Goal: Transaction & Acquisition: Purchase product/service

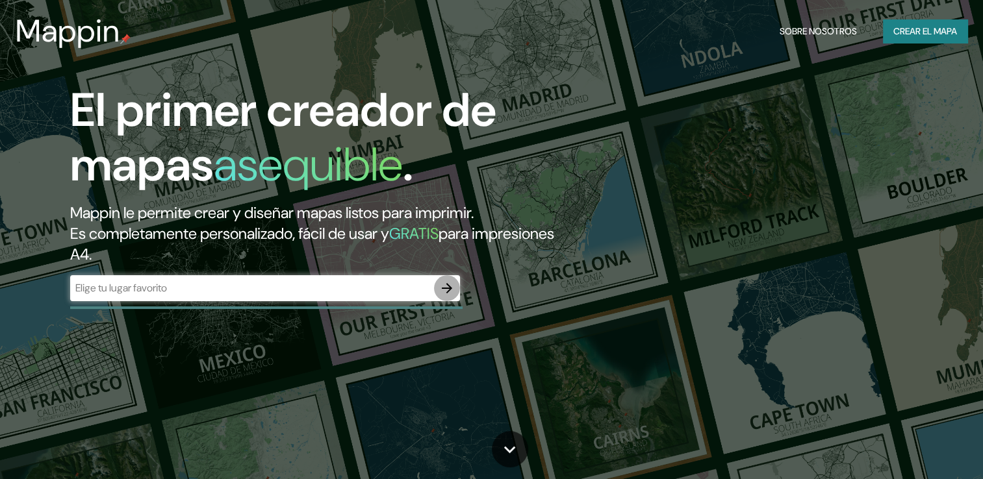
click at [447, 291] on icon "button" at bounding box center [447, 288] width 10 height 10
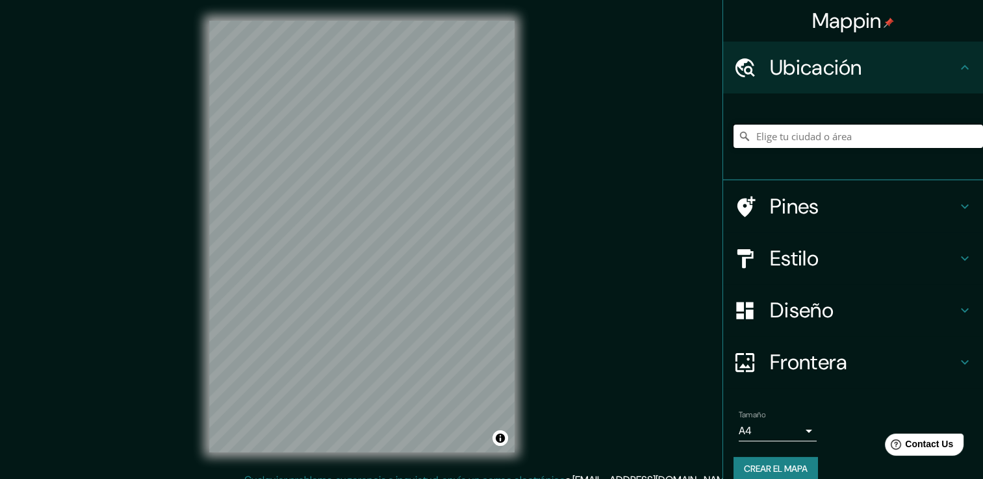
click at [771, 134] on input "Elige tu ciudad o área" at bounding box center [857, 136] width 249 height 23
click at [778, 141] on input "Elige tu ciudad o área" at bounding box center [857, 136] width 249 height 23
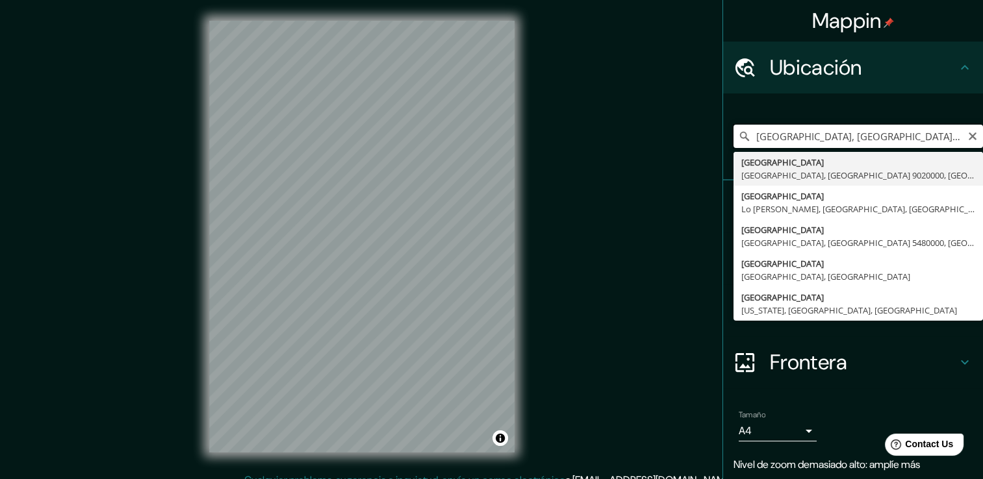
click at [914, 137] on input "[GEOGRAPHIC_DATA], [GEOGRAPHIC_DATA], [GEOGRAPHIC_DATA] 9020000, [GEOGRAPHIC_DA…" at bounding box center [857, 136] width 249 height 23
drag, startPoint x: 801, startPoint y: 136, endPoint x: 921, endPoint y: 144, distance: 119.7
click at [921, 144] on input "[GEOGRAPHIC_DATA], [GEOGRAPHIC_DATA], [GEOGRAPHIC_DATA] 9020000, [GEOGRAPHIC_DA…" at bounding box center [857, 136] width 249 height 23
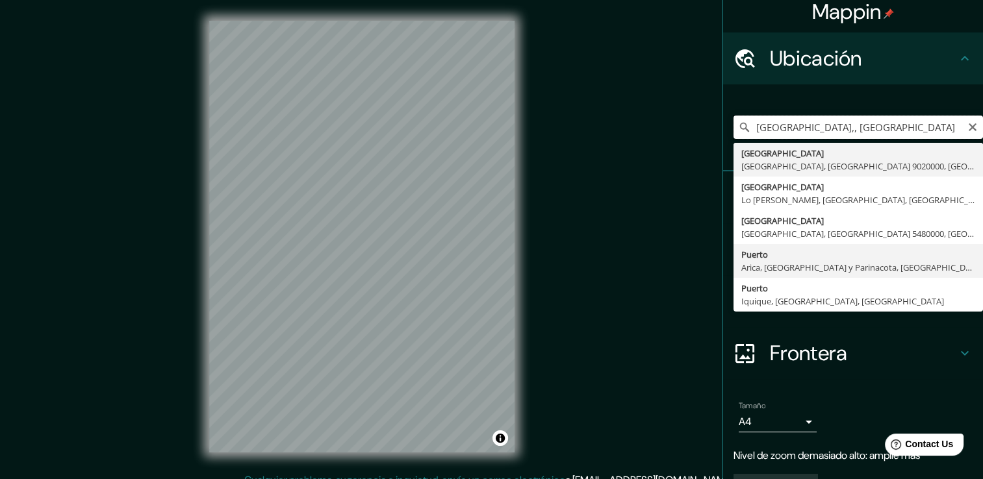
scroll to position [0, 0]
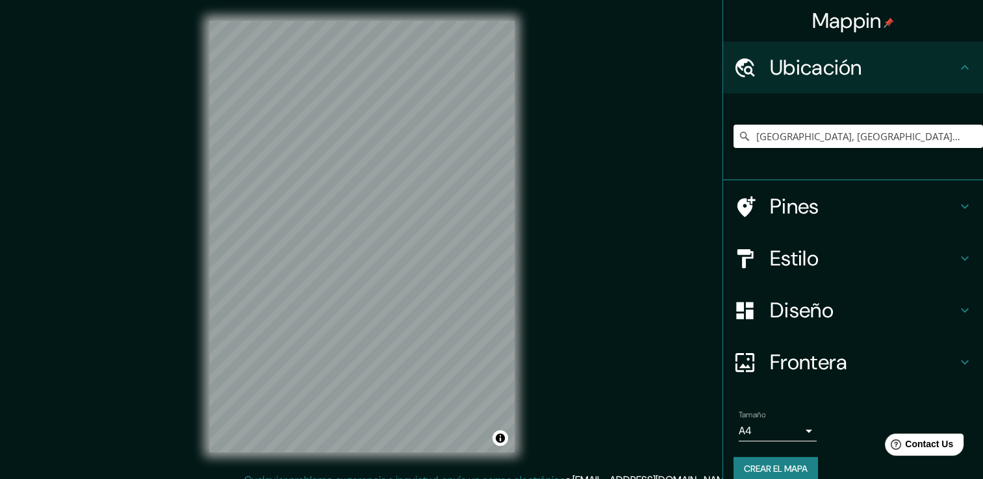
type input "[GEOGRAPHIC_DATA], [GEOGRAPHIC_DATA][PERSON_NAME], [GEOGRAPHIC_DATA]"
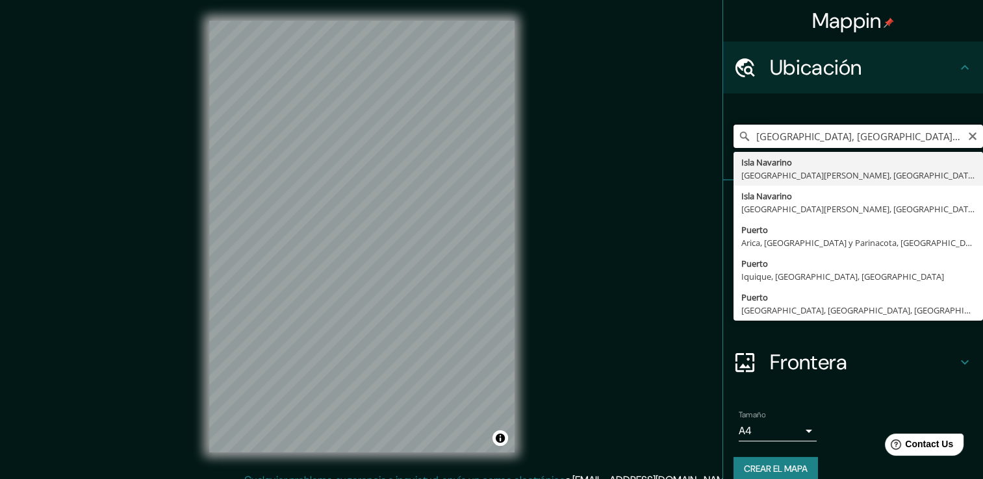
click at [887, 140] on input "[GEOGRAPHIC_DATA], [GEOGRAPHIC_DATA][PERSON_NAME], [GEOGRAPHIC_DATA]" at bounding box center [857, 136] width 249 height 23
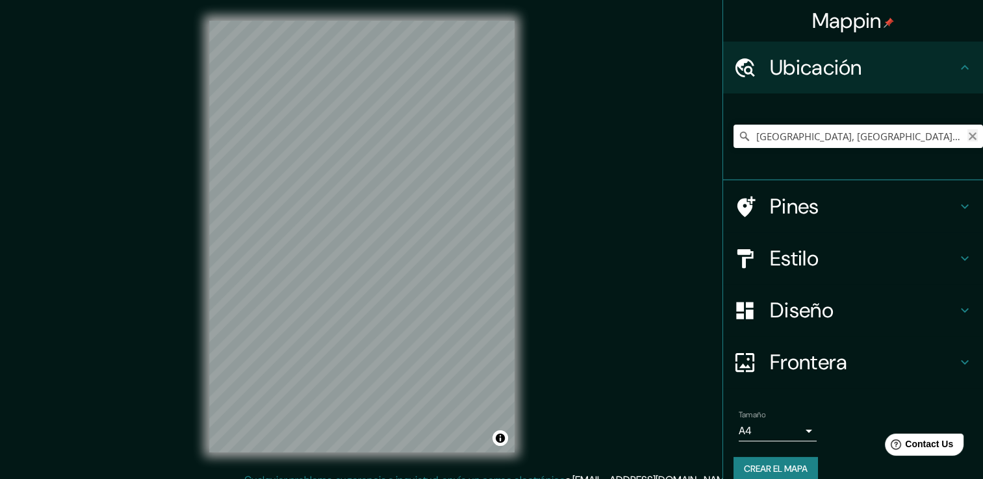
click at [968, 136] on icon "Claro" at bounding box center [972, 136] width 8 height 8
paste input "[GEOGRAPHIC_DATA] - [GEOGRAPHIC_DATA], [GEOGRAPHIC_DATA], [GEOGRAPHIC_DATA][PER…"
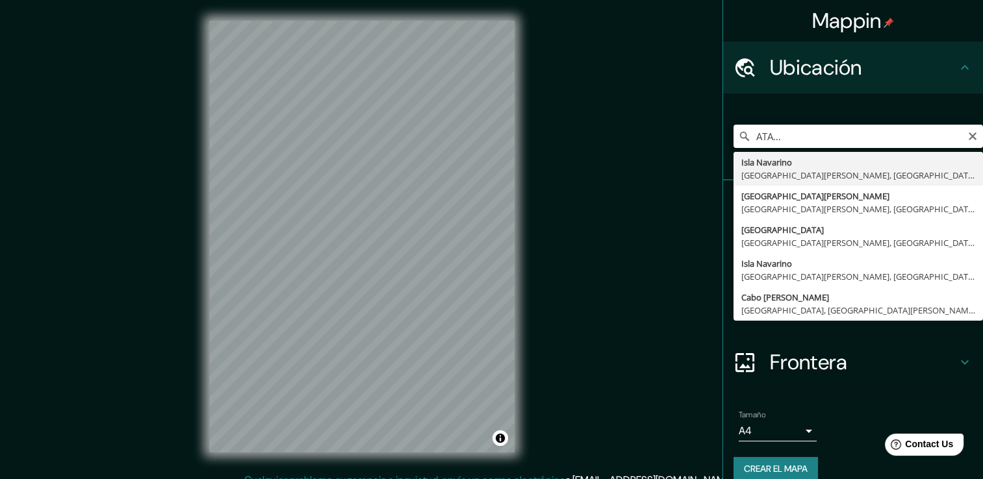
scroll to position [0, 216]
drag, startPoint x: 777, startPoint y: 134, endPoint x: 955, endPoint y: 143, distance: 178.2
click at [955, 143] on input "[GEOGRAPHIC_DATA] - [GEOGRAPHIC_DATA], [GEOGRAPHIC_DATA], [GEOGRAPHIC_DATA][PER…" at bounding box center [857, 136] width 249 height 23
click at [948, 142] on input "[GEOGRAPHIC_DATA] - [GEOGRAPHIC_DATA], [GEOGRAPHIC_DATA], [GEOGRAPHIC_DATA][PER…" at bounding box center [857, 136] width 249 height 23
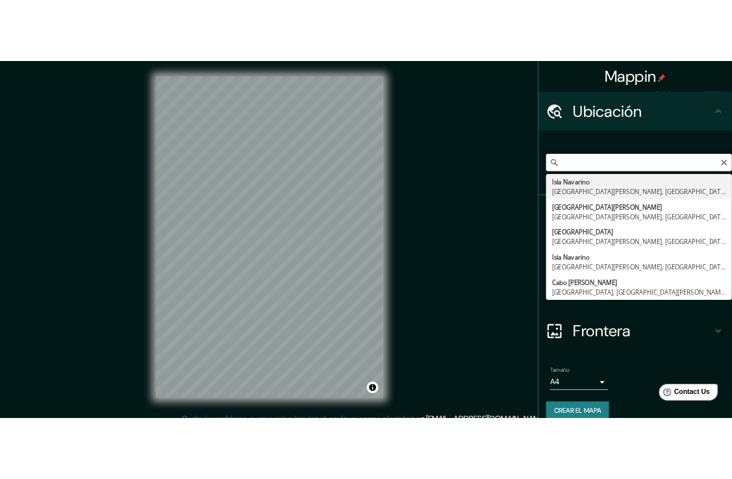
scroll to position [0, 0]
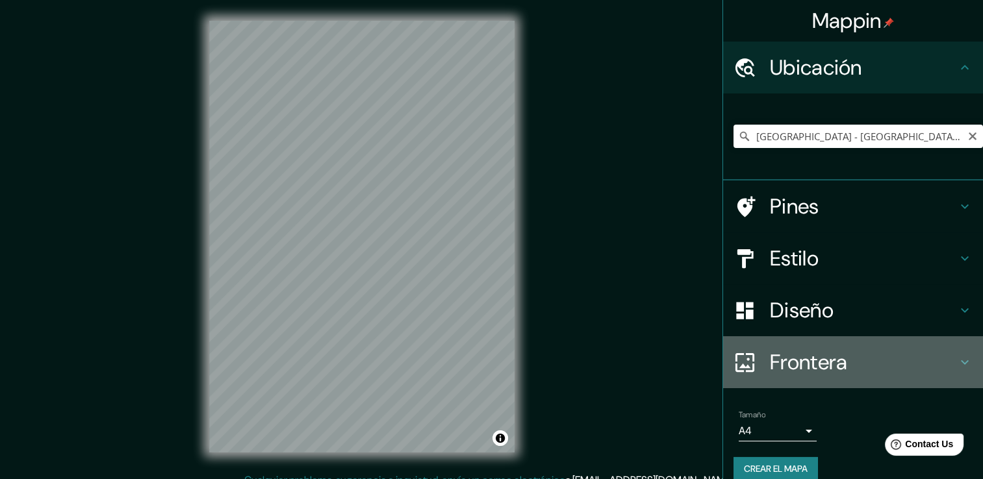
click at [734, 336] on div "Frontera" at bounding box center [853, 362] width 260 height 52
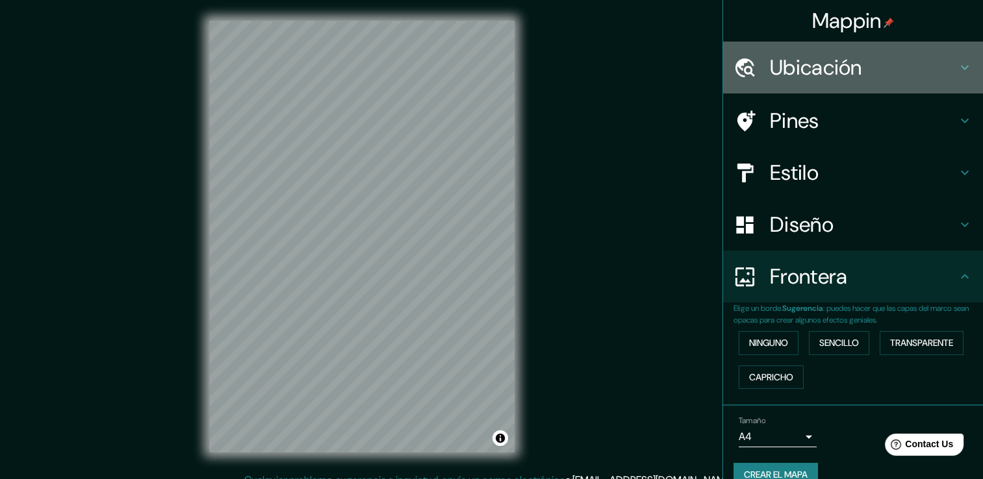
click at [823, 55] on h4 "Ubicación" at bounding box center [863, 68] width 187 height 26
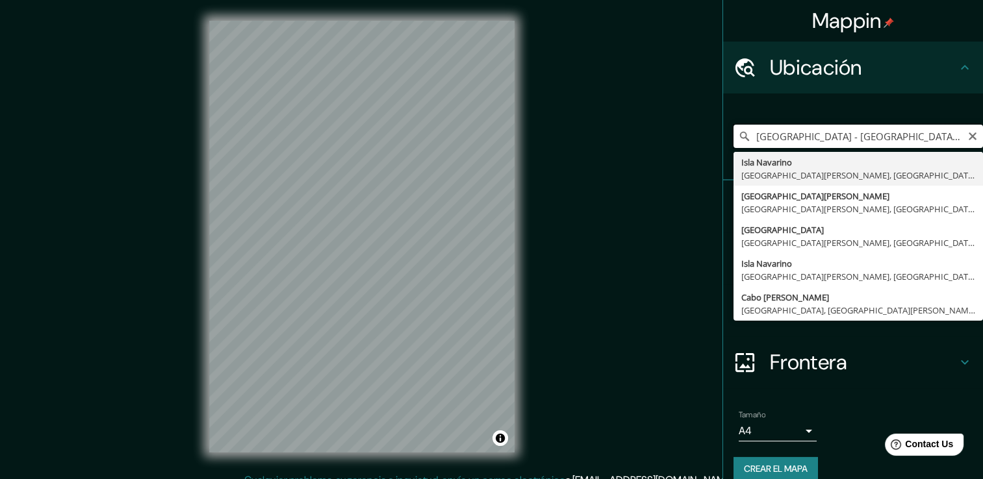
click at [875, 147] on input "[GEOGRAPHIC_DATA] - [GEOGRAPHIC_DATA], [GEOGRAPHIC_DATA], [GEOGRAPHIC_DATA][PER…" at bounding box center [857, 136] width 249 height 23
type input "[GEOGRAPHIC_DATA], [GEOGRAPHIC_DATA][PERSON_NAME], [GEOGRAPHIC_DATA][PERSON_NAM…"
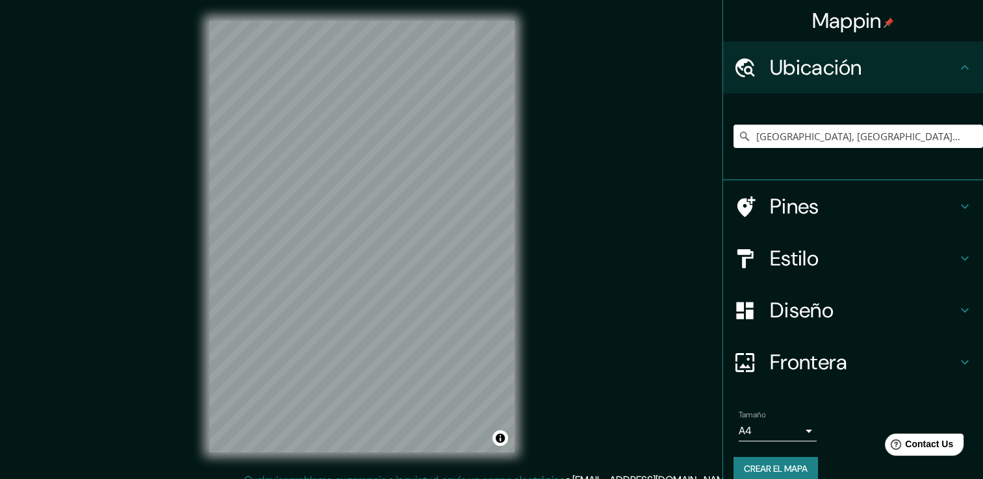
click at [818, 308] on h4 "Diseño" at bounding box center [863, 310] width 187 height 26
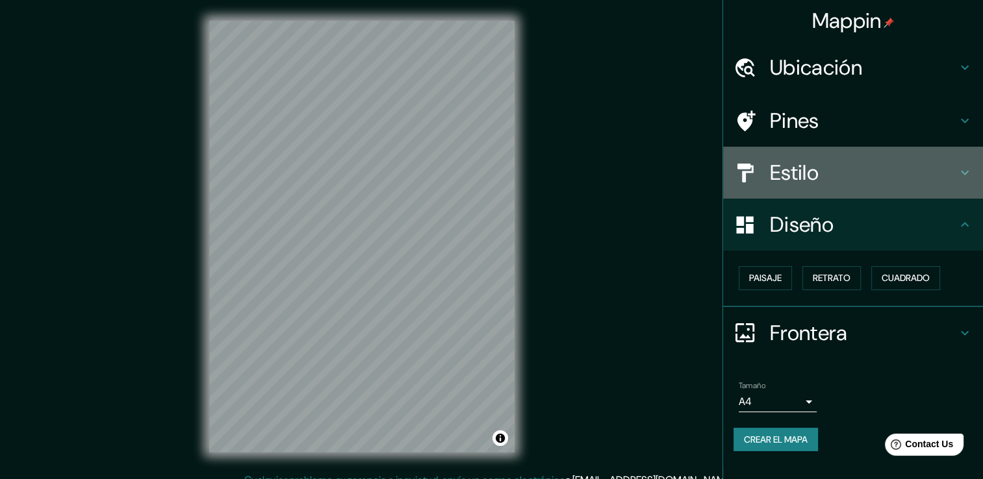
click at [814, 181] on h4 "Estilo" at bounding box center [863, 173] width 187 height 26
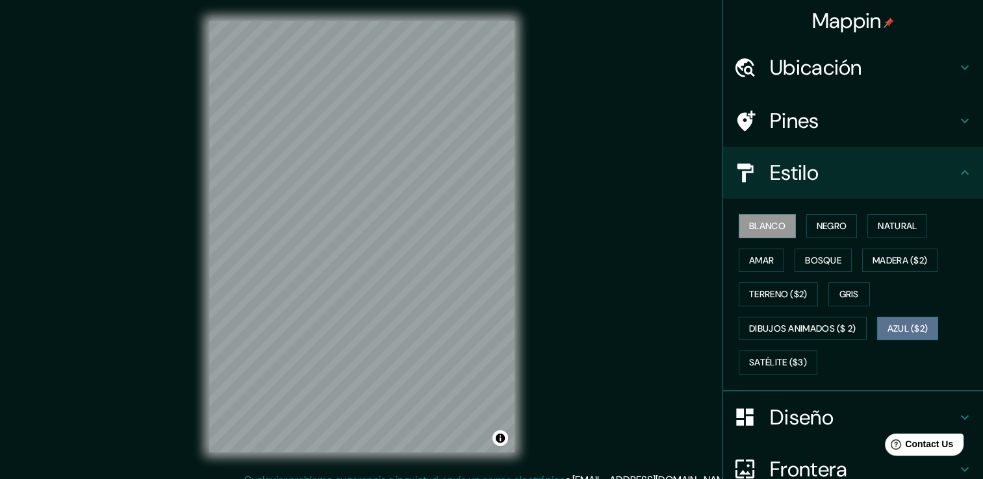
click at [897, 327] on font "Azul ($2)" at bounding box center [907, 329] width 41 height 16
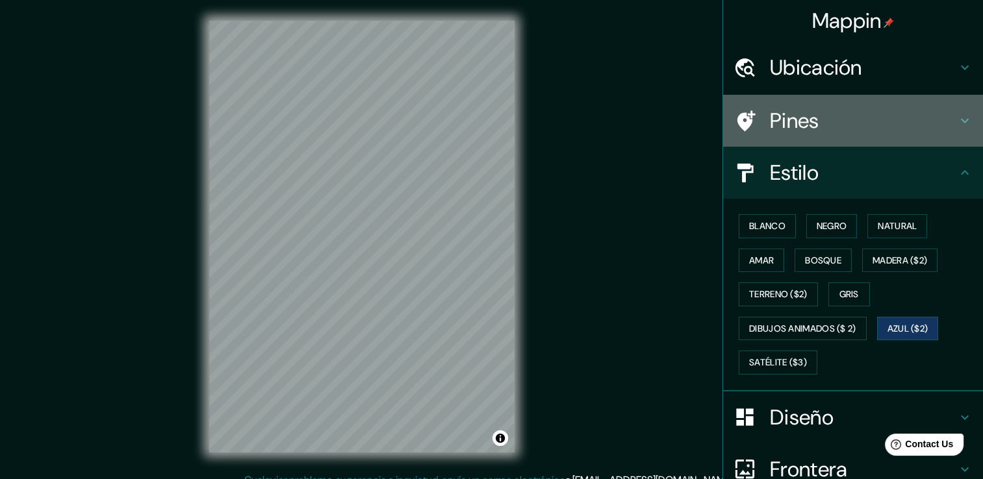
click at [839, 107] on div "Pines" at bounding box center [853, 121] width 260 height 52
